Goal: Task Accomplishment & Management: Use online tool/utility

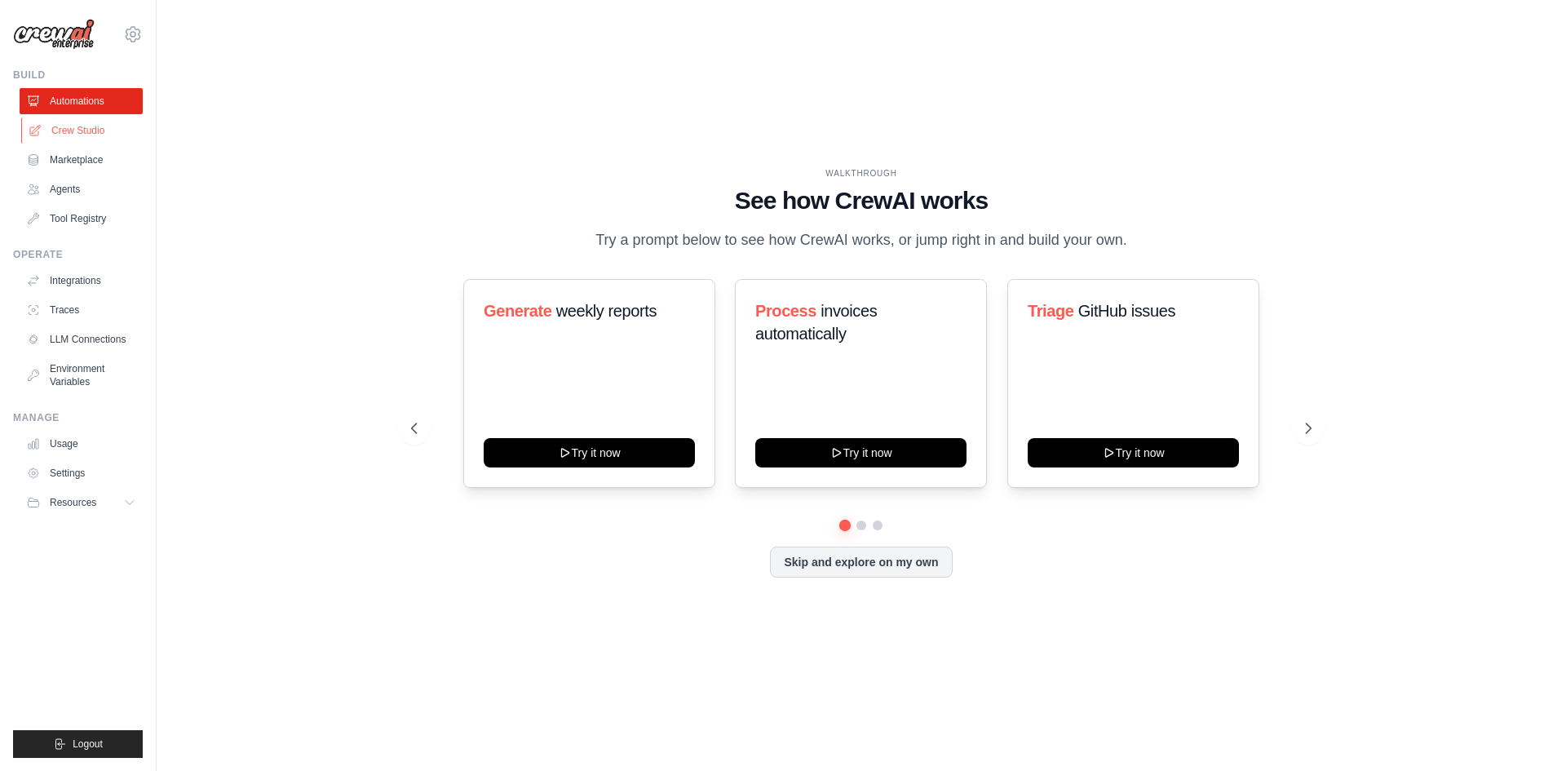
click at [104, 135] on link "Crew Studio" at bounding box center [82, 130] width 123 height 26
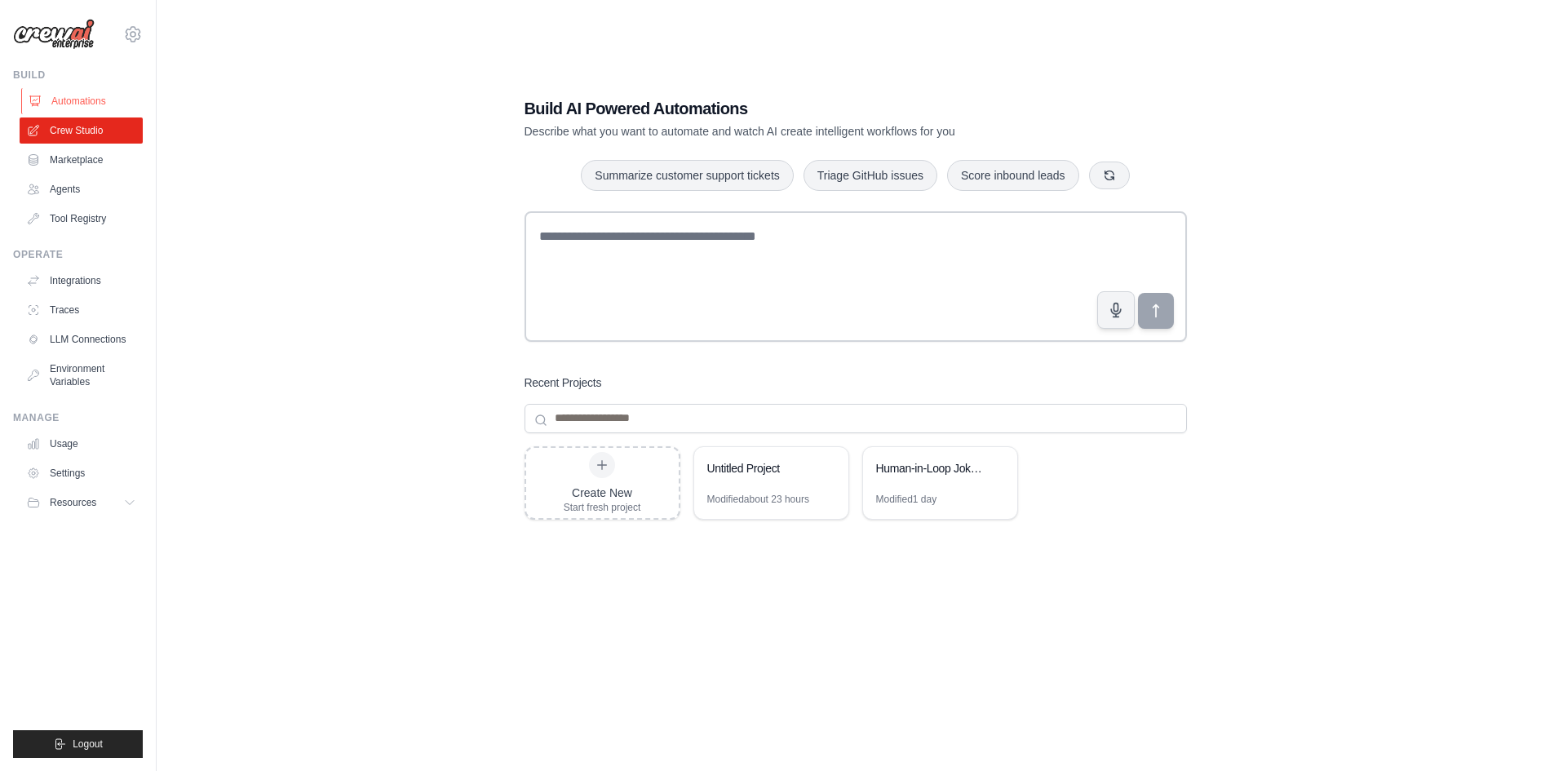
click at [82, 96] on link "Automations" at bounding box center [82, 101] width 123 height 26
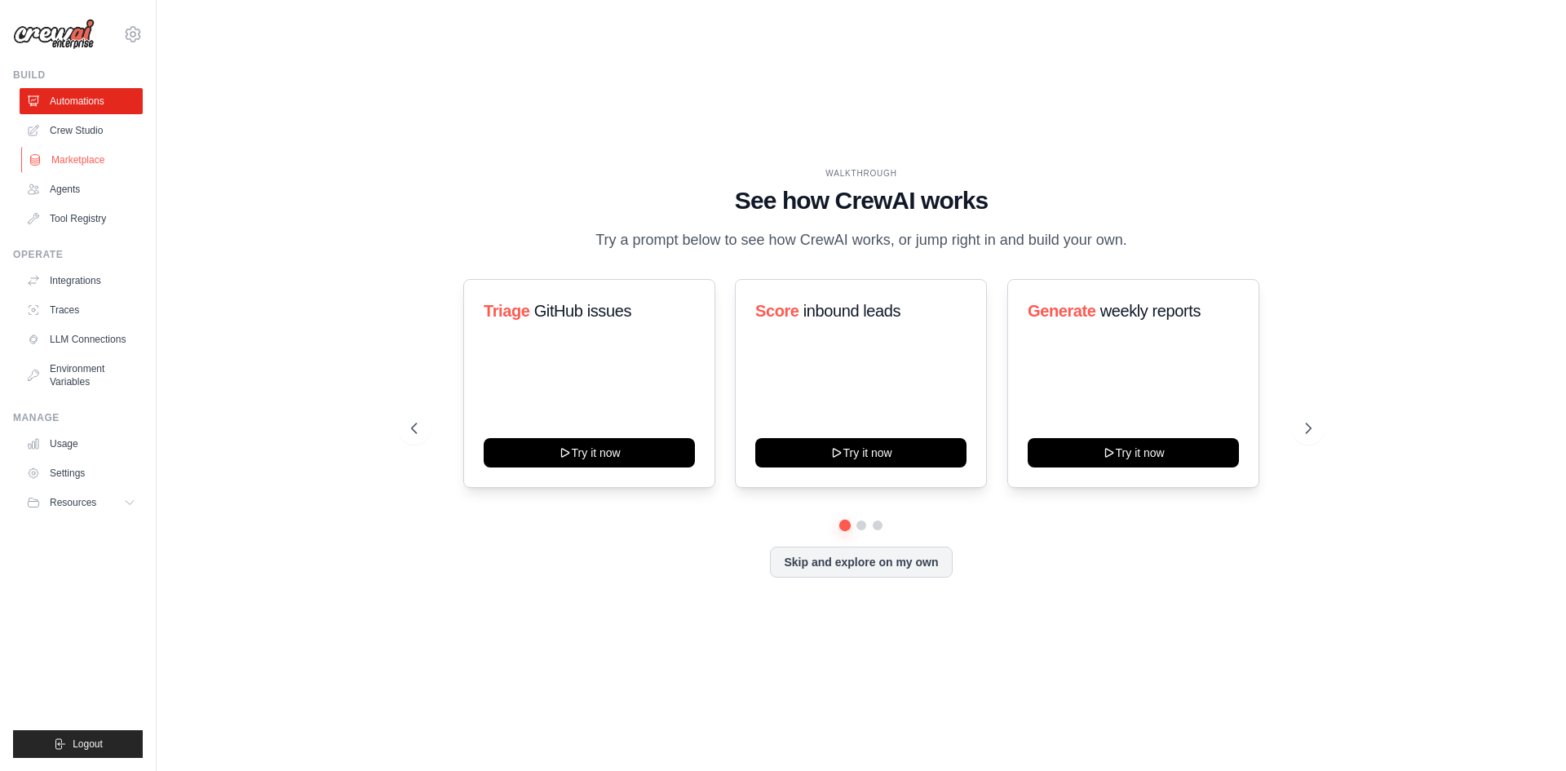
click at [71, 155] on link "Marketplace" at bounding box center [82, 160] width 123 height 26
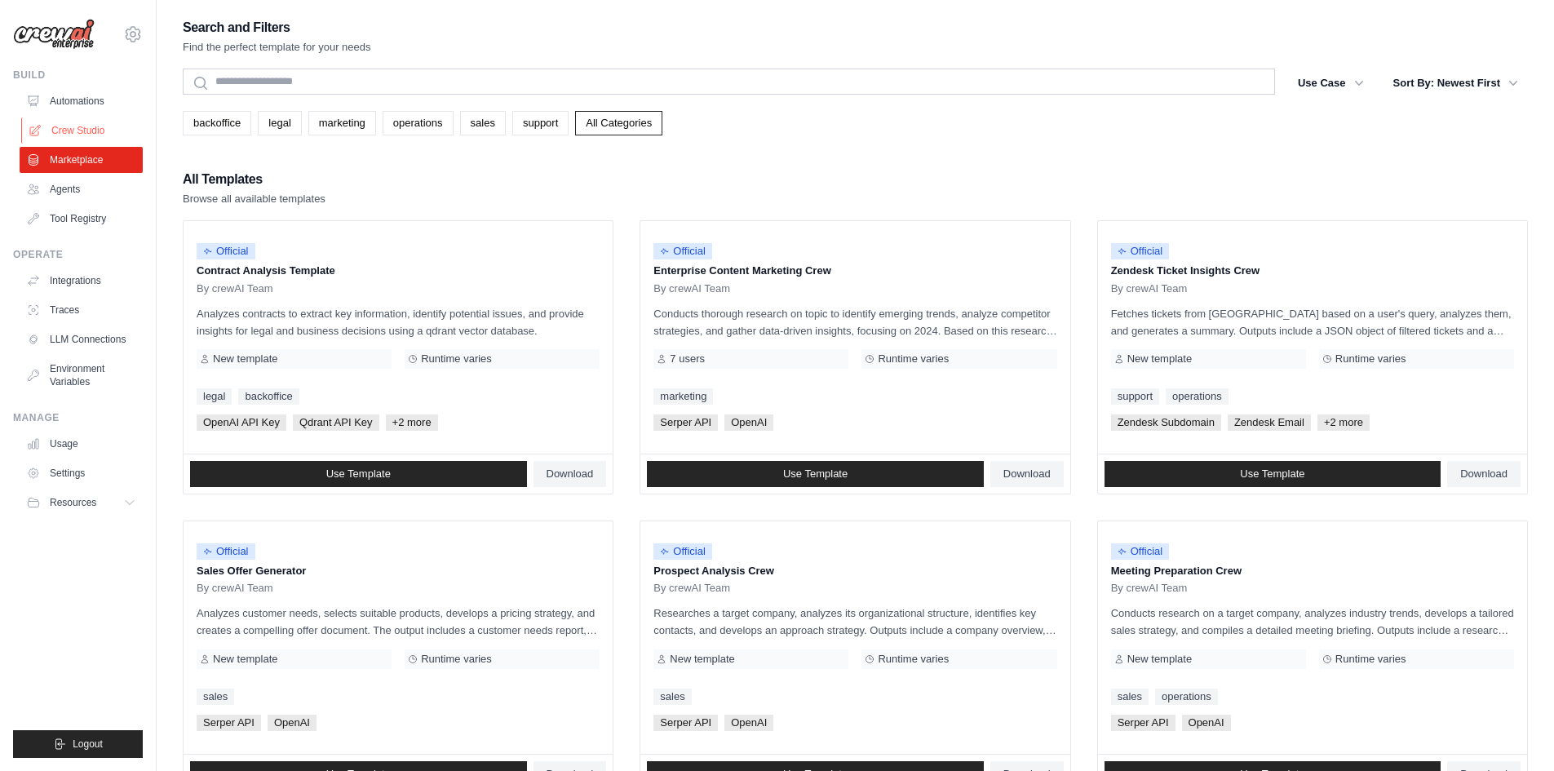
click at [56, 119] on link "Crew Studio" at bounding box center [82, 130] width 123 height 26
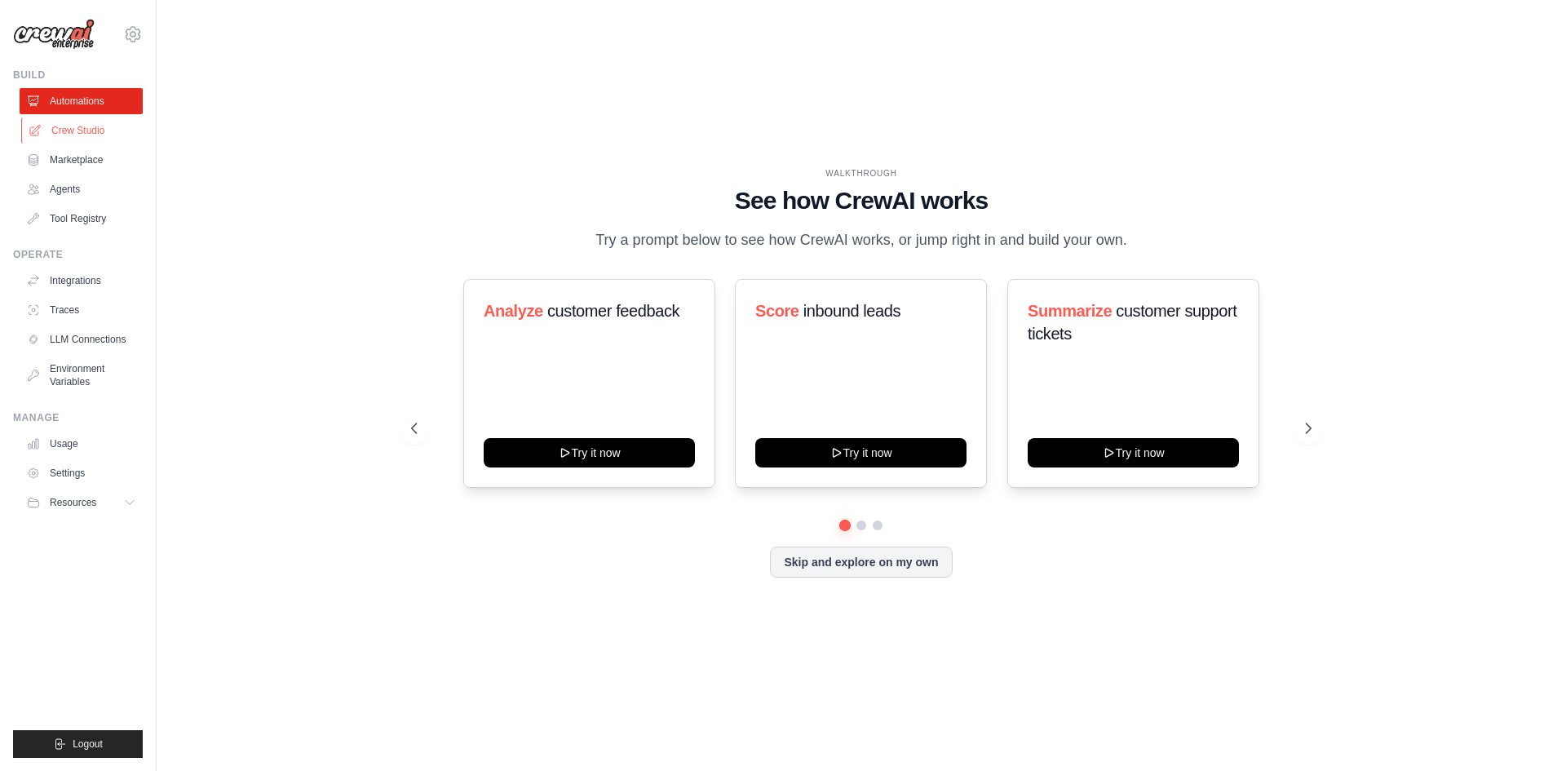
click at [69, 135] on link "Crew Studio" at bounding box center [82, 130] width 123 height 26
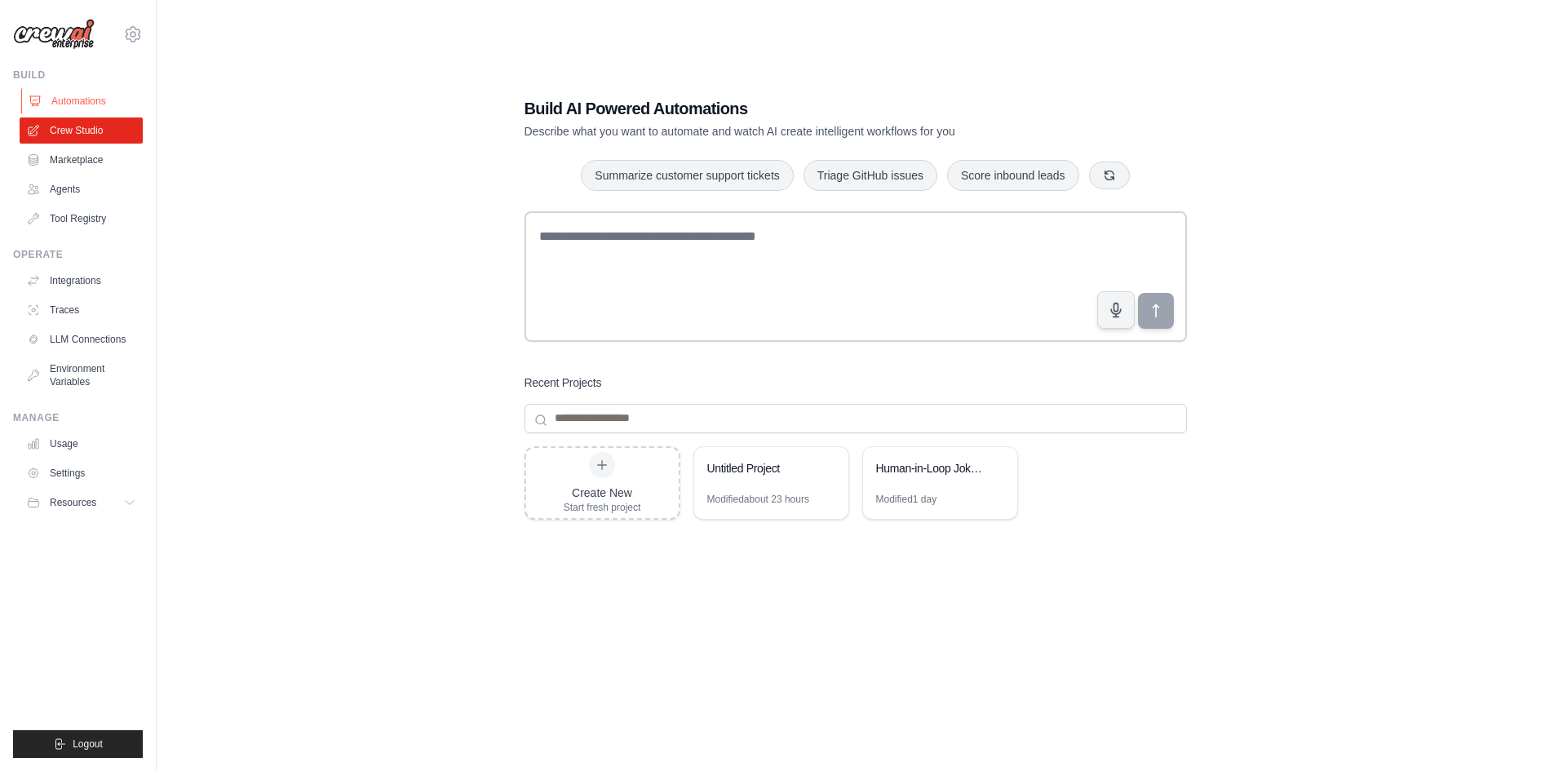
click at [55, 107] on link "Automations" at bounding box center [82, 101] width 123 height 26
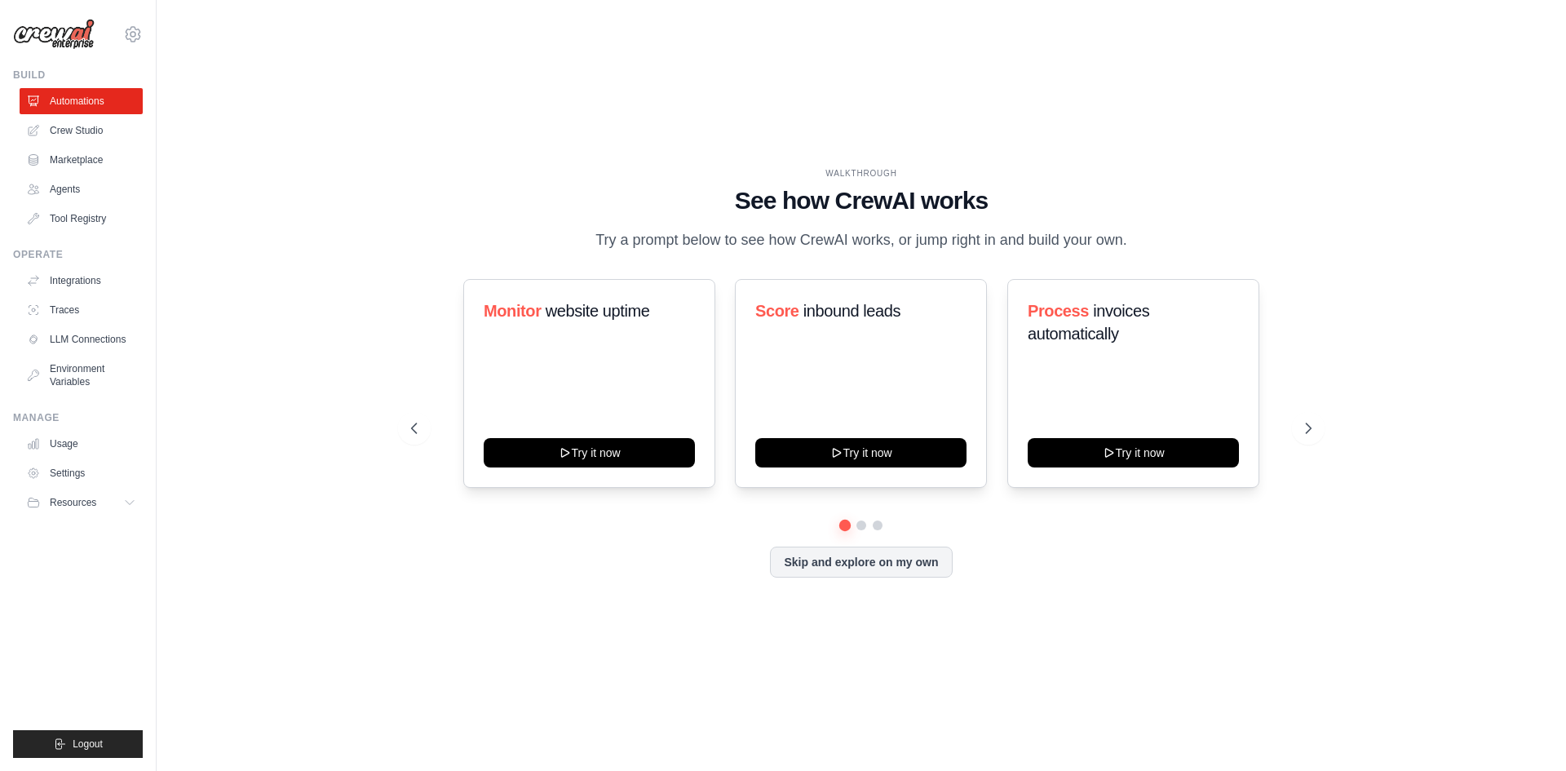
drag, startPoint x: 750, startPoint y: 197, endPoint x: 1134, endPoint y: 241, distance: 386.8
click at [1134, 241] on div "WALKTHROUGH See how CrewAI works Try a prompt below to see how CrewAI works, or…" at bounding box center [861, 209] width 900 height 85
click at [1134, 241] on p "Try a prompt below to see how CrewAI works, or jump right in and build your own." at bounding box center [861, 240] width 548 height 24
click at [82, 124] on link "Crew Studio" at bounding box center [82, 130] width 123 height 26
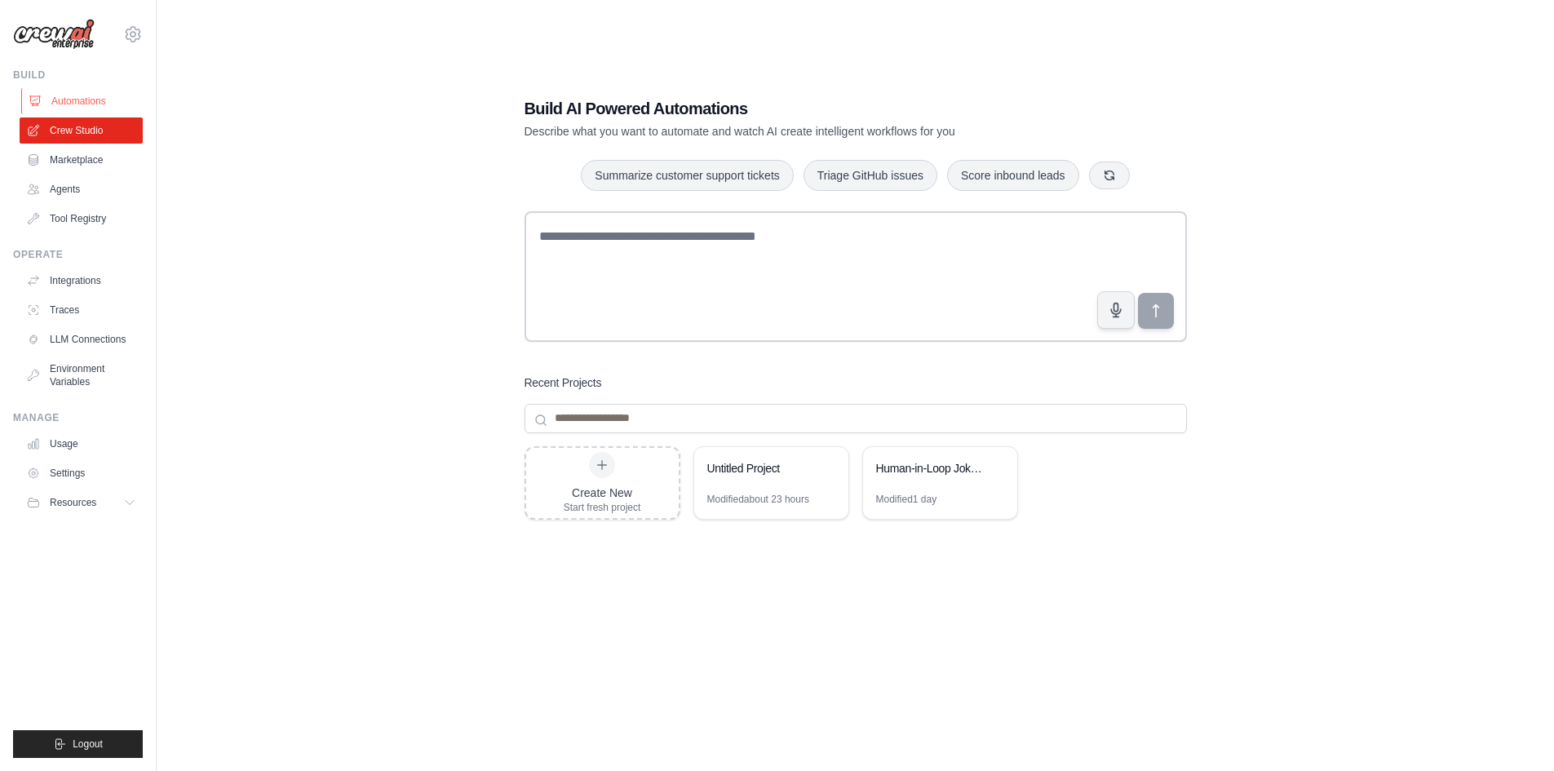
click at [73, 106] on link "Automations" at bounding box center [82, 101] width 123 height 26
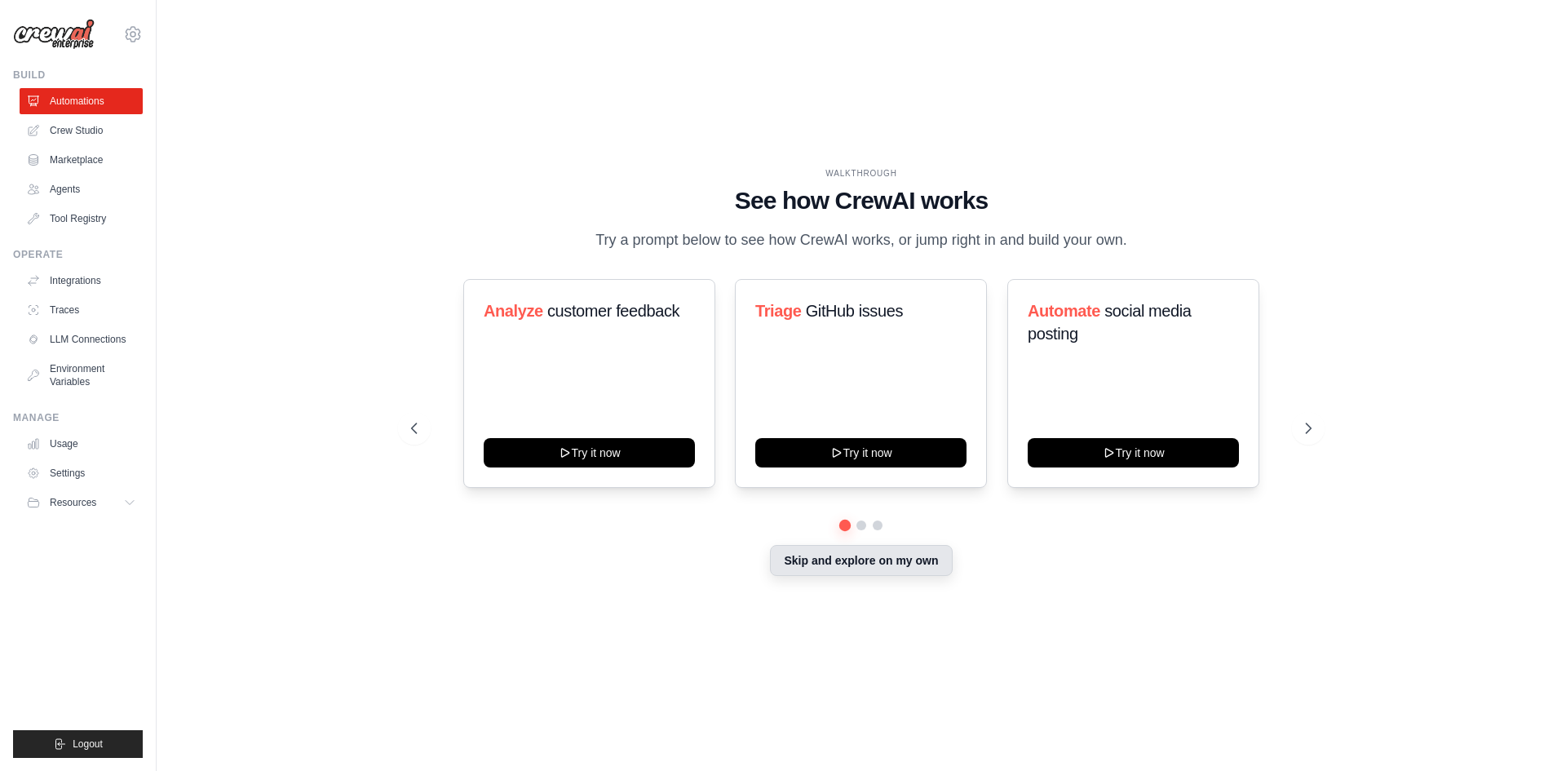
click at [816, 562] on button "Skip and explore on my own" at bounding box center [861, 560] width 182 height 31
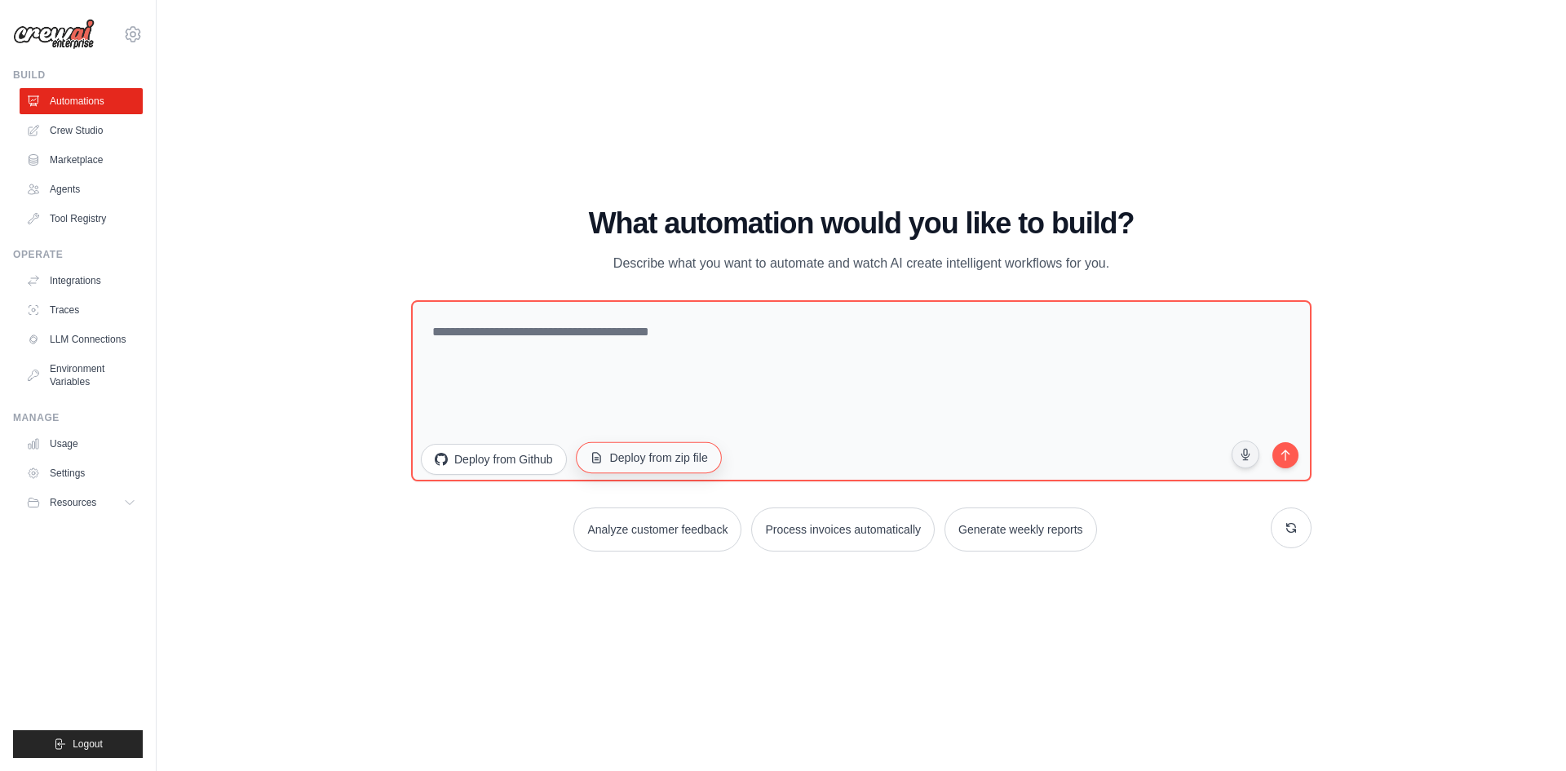
click at [669, 462] on button "Deploy from zip file" at bounding box center [649, 456] width 146 height 31
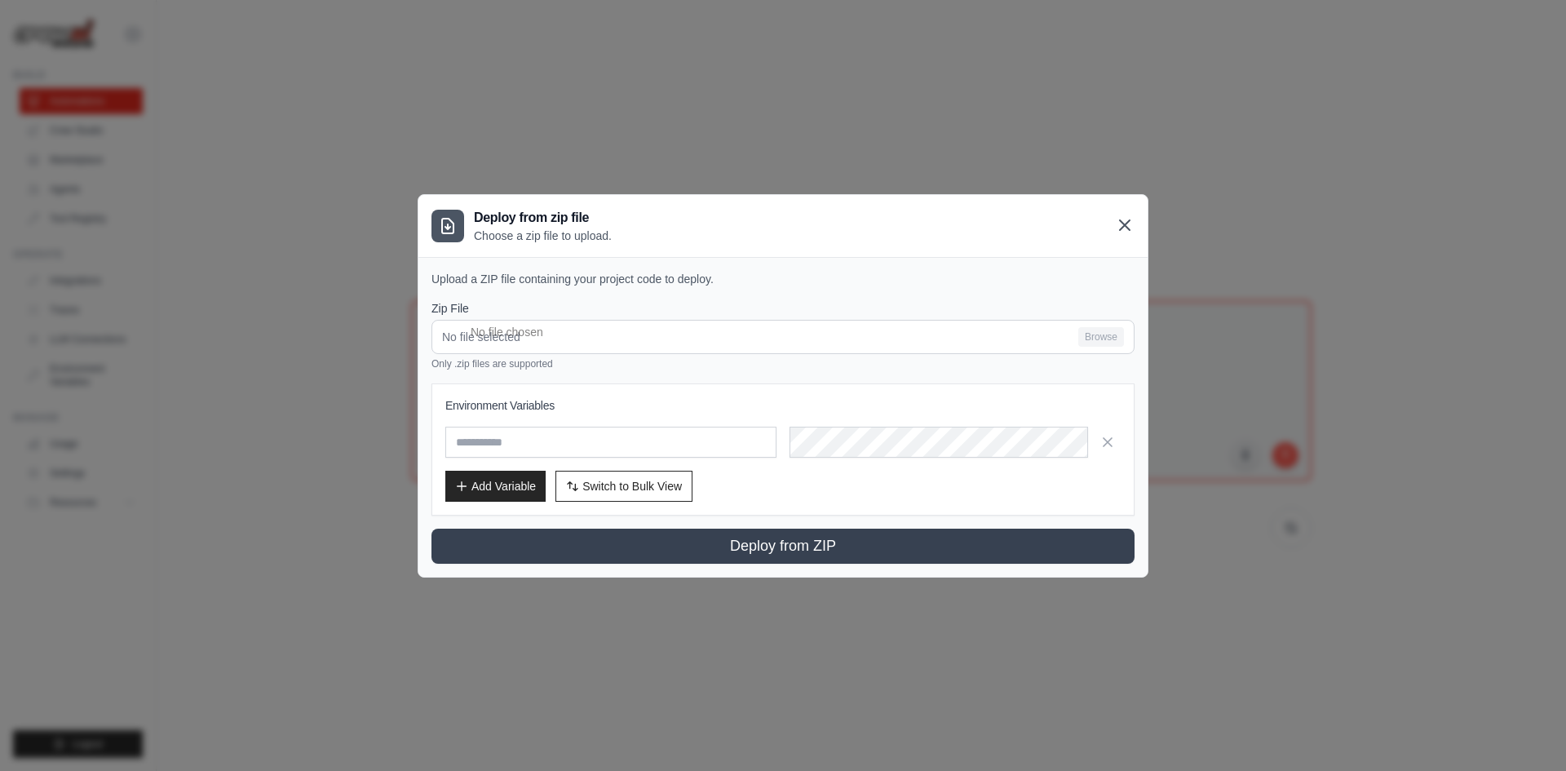
click at [1116, 222] on icon at bounding box center [1125, 225] width 20 height 20
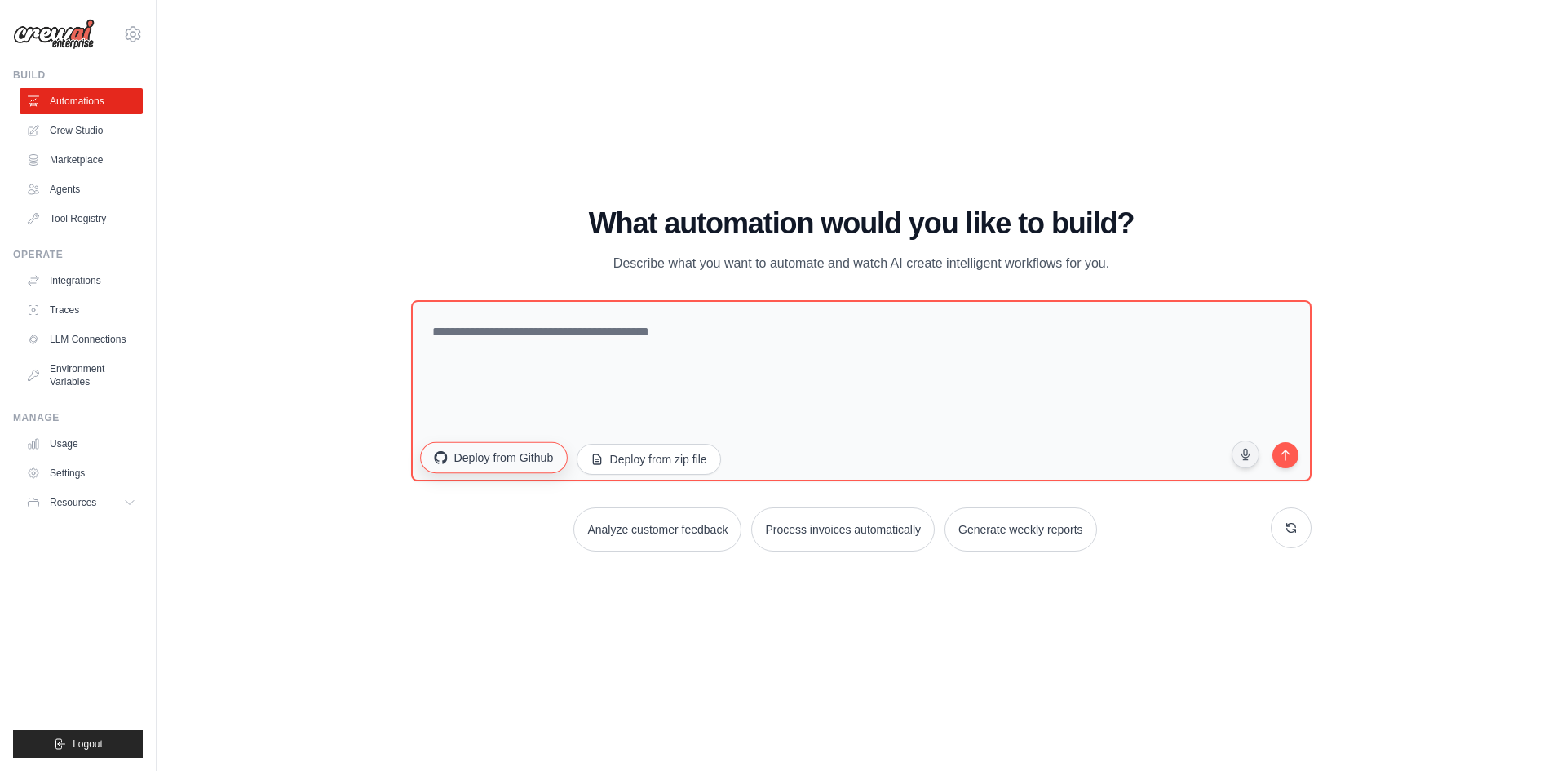
click at [489, 458] on button "Deploy from Github" at bounding box center [493, 456] width 147 height 31
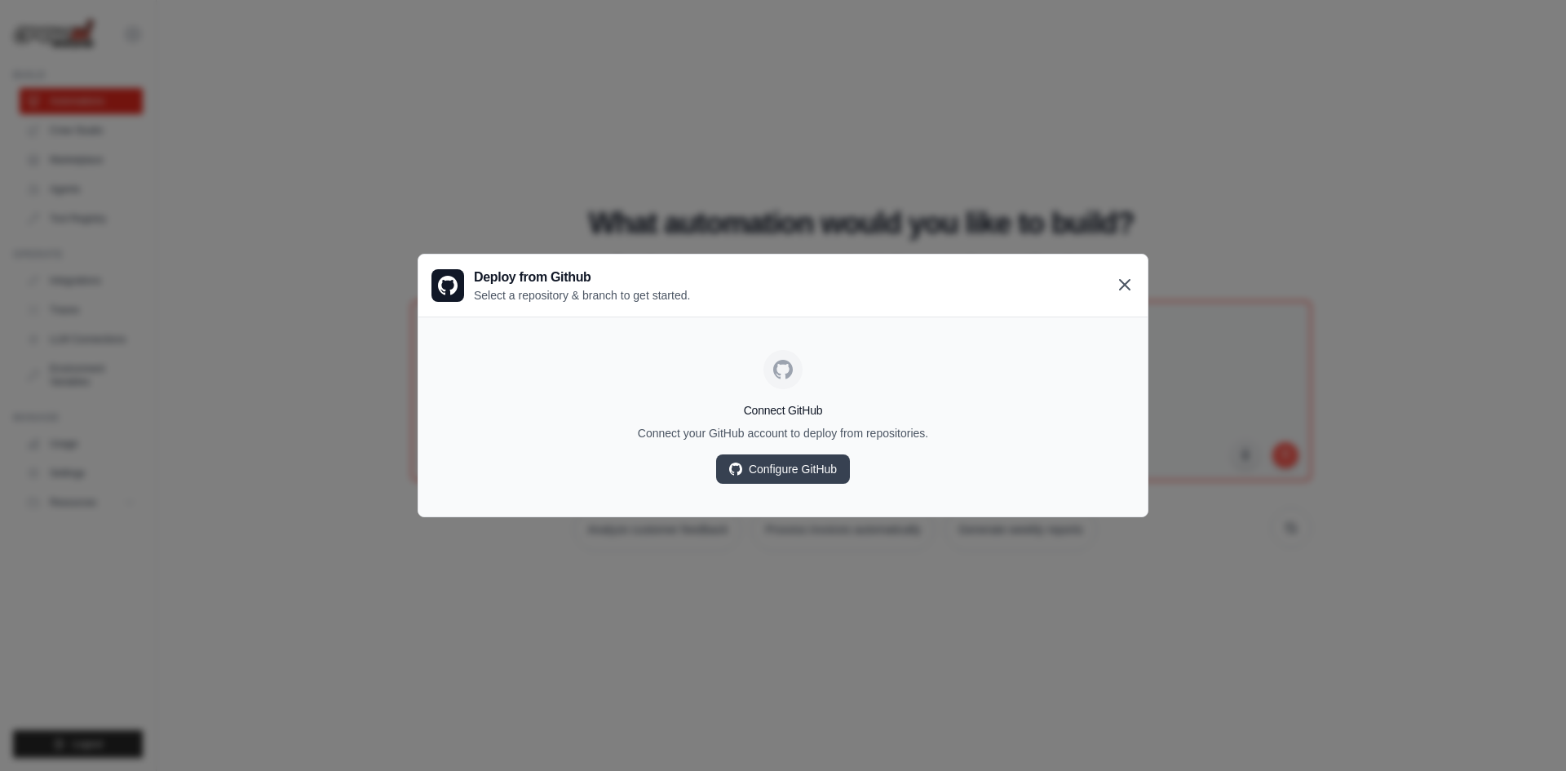
click at [1117, 292] on icon at bounding box center [1125, 285] width 20 height 20
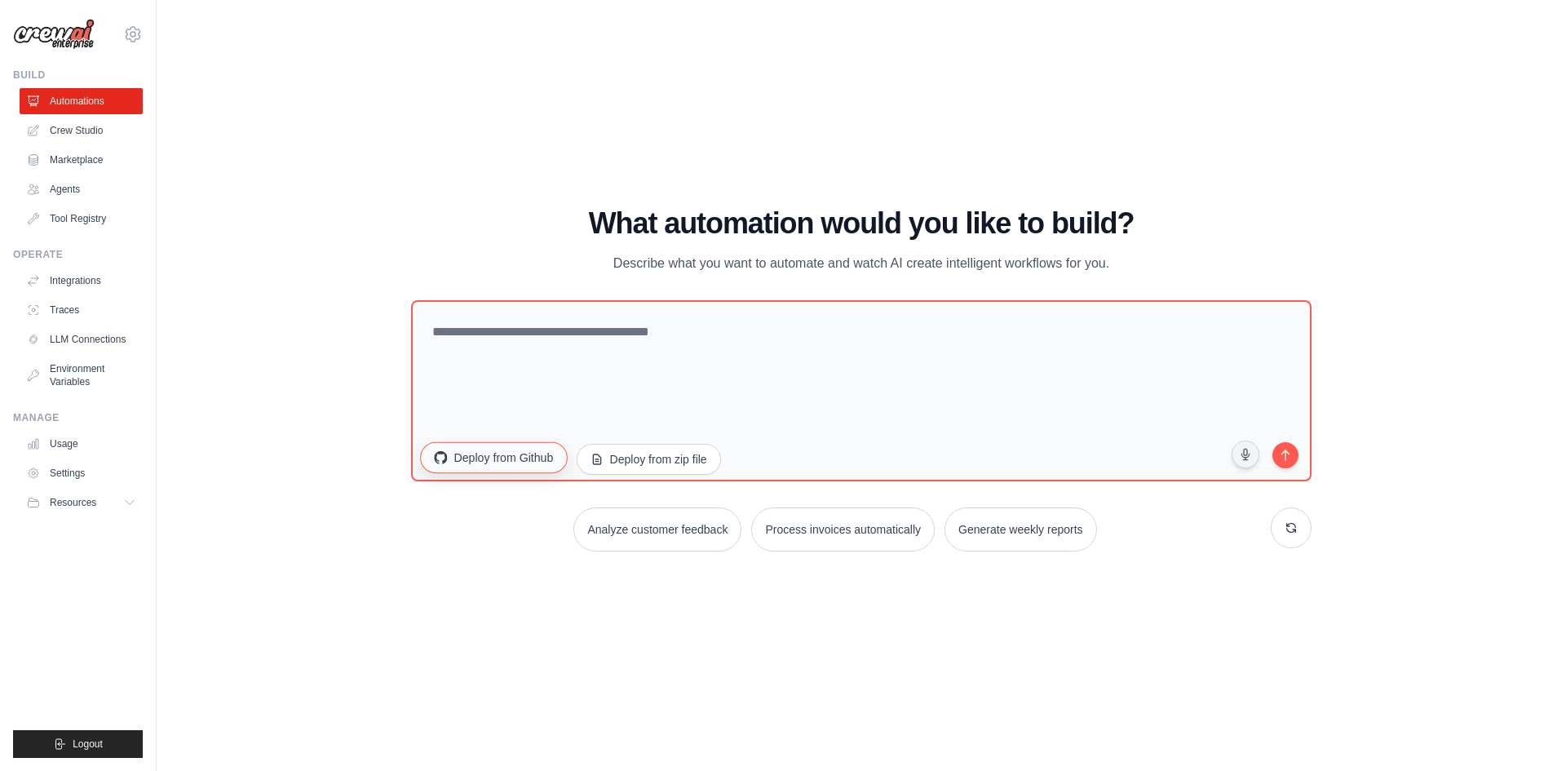
click at [514, 463] on button "Deploy from Github" at bounding box center [493, 456] width 147 height 31
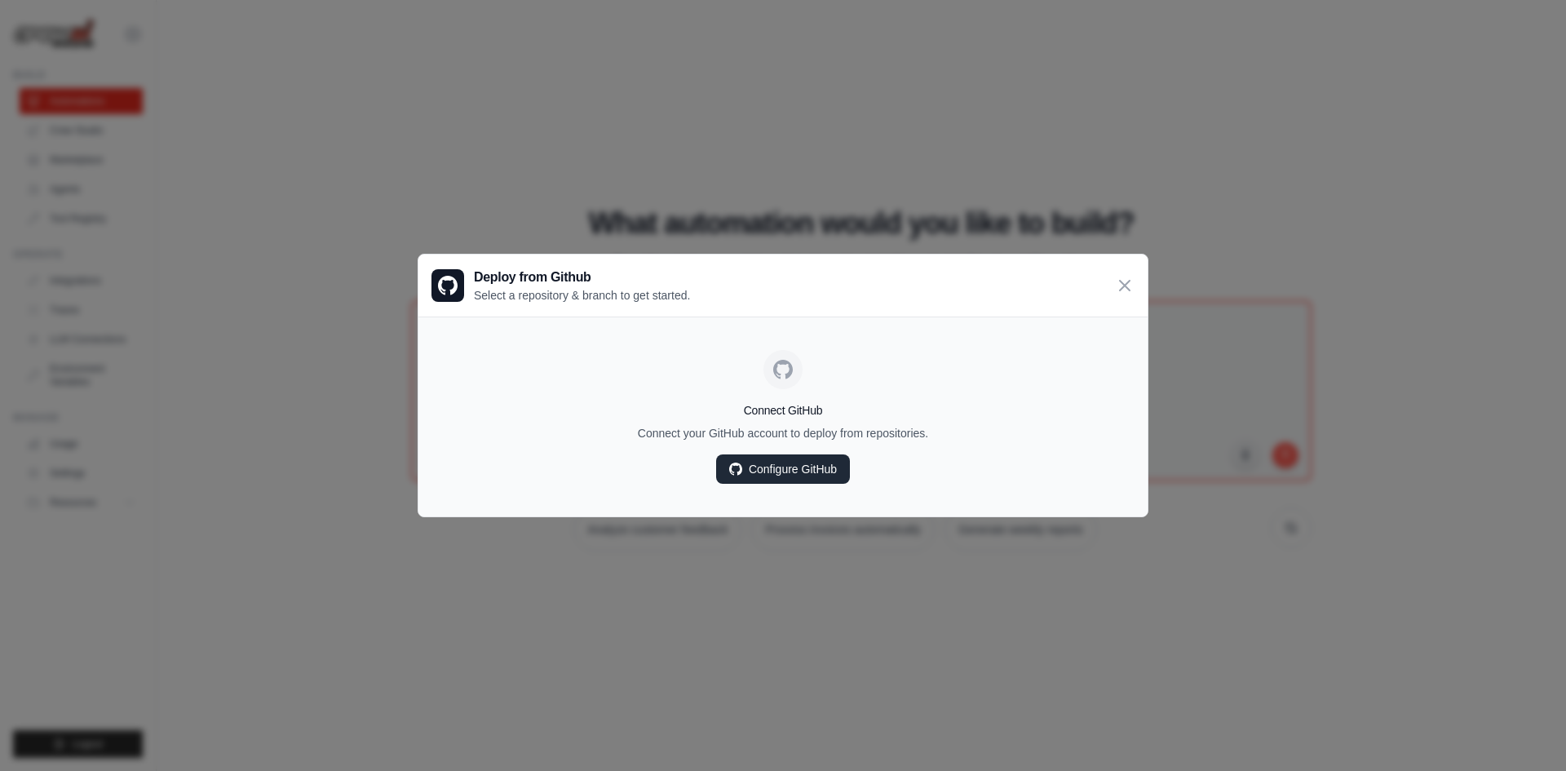
click at [803, 473] on link "Configure GitHub" at bounding box center [783, 468] width 134 height 29
